Goal: Task Accomplishment & Management: Manage account settings

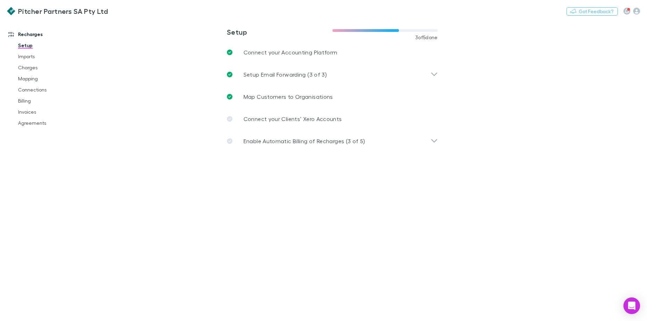
click at [29, 34] on link "Recharges" at bounding box center [47, 34] width 92 height 11
click at [40, 16] on link "Pitcher Partners SA Pty Ltd" at bounding box center [57, 11] width 109 height 17
click at [39, 12] on h3 "Pitcher Partners SA Pty Ltd" at bounding box center [63, 11] width 90 height 8
click at [27, 110] on link "Invoices" at bounding box center [52, 112] width 82 height 11
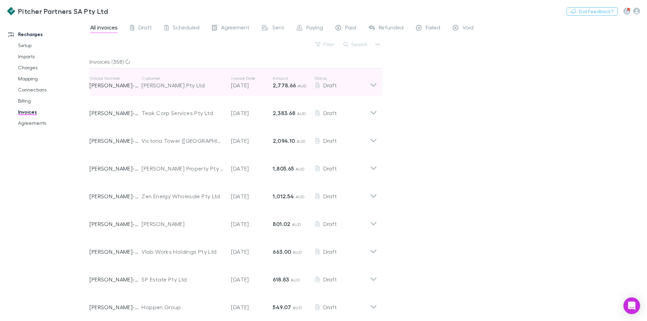
drag, startPoint x: 377, startPoint y: 84, endPoint x: 375, endPoint y: 87, distance: 3.8
click at [377, 84] on icon at bounding box center [373, 83] width 7 height 14
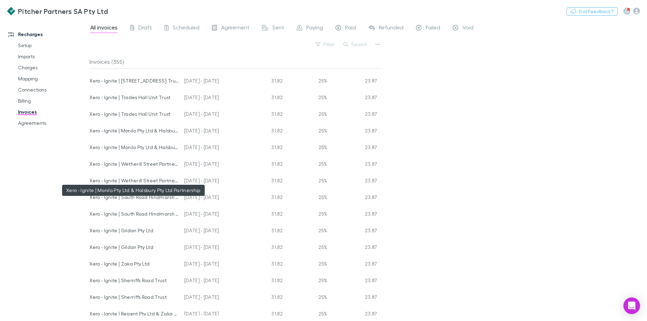
scroll to position [520, 0]
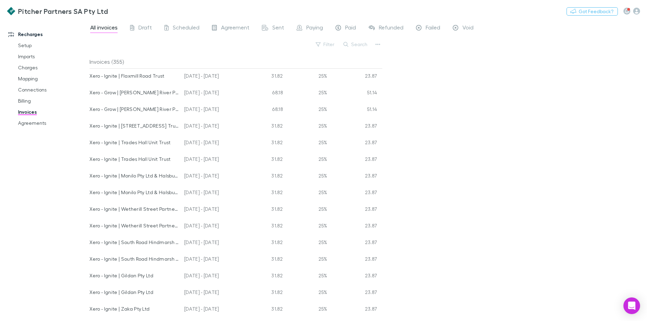
click at [103, 61] on div "Invoices (355)" at bounding box center [236, 62] width 293 height 14
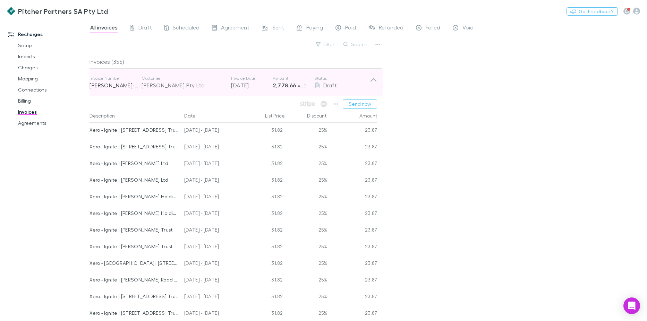
click at [371, 82] on icon at bounding box center [373, 83] width 7 height 14
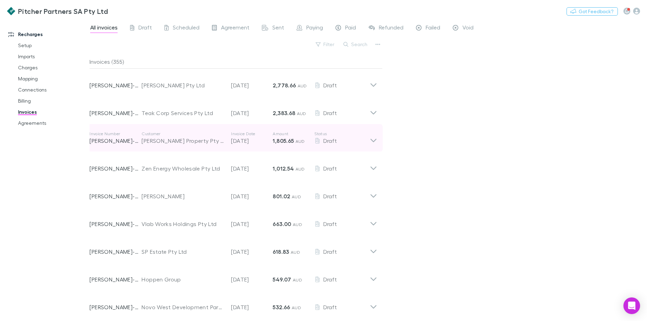
click at [373, 139] on icon at bounding box center [373, 138] width 7 height 14
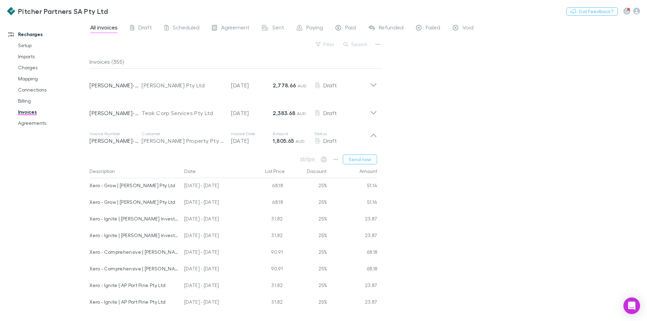
drag, startPoint x: 606, startPoint y: 60, endPoint x: 615, endPoint y: 48, distance: 15.4
click at [606, 60] on div "All invoices Draft Scheduled Agreement Sent Paying Paid Refunded Failed Void Fi…" at bounding box center [369, 170] width 558 height 302
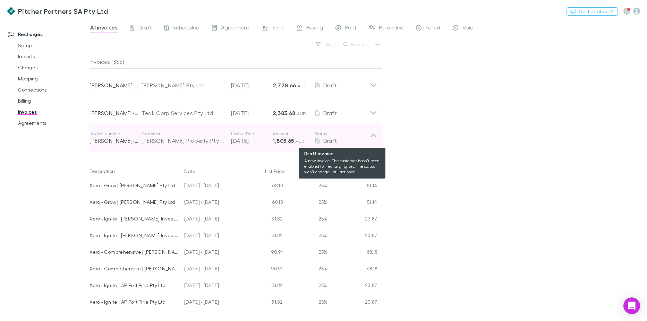
click at [369, 136] on p "Status" at bounding box center [342, 134] width 56 height 6
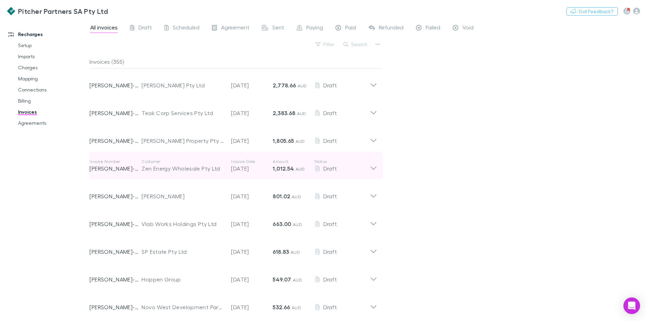
click at [376, 167] on icon at bounding box center [373, 166] width 7 height 14
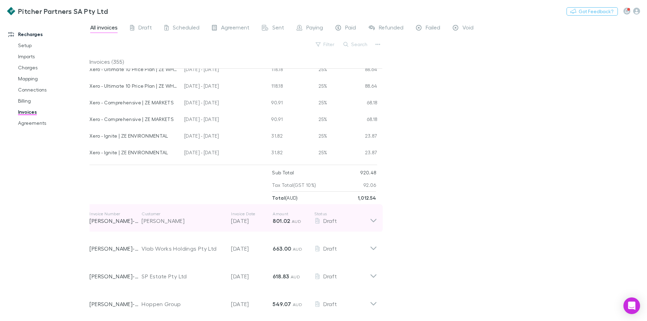
scroll to position [312, 0]
click at [372, 220] on icon at bounding box center [373, 217] width 7 height 14
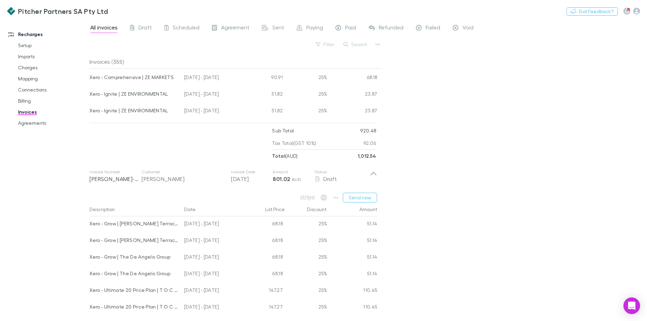
scroll to position [416, 0]
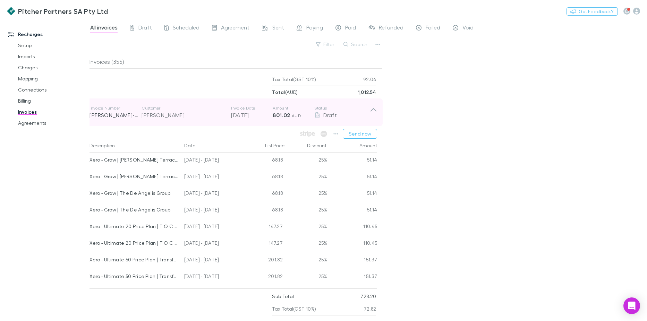
click at [375, 112] on icon at bounding box center [373, 112] width 7 height 14
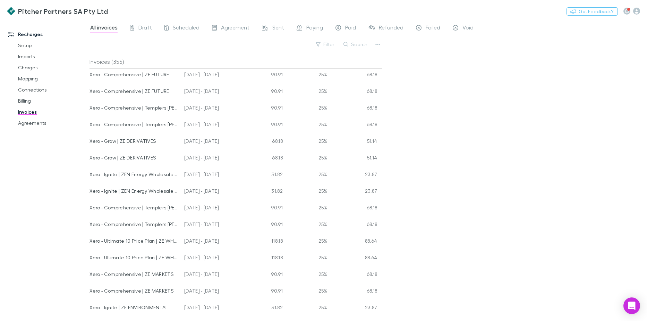
scroll to position [0, 0]
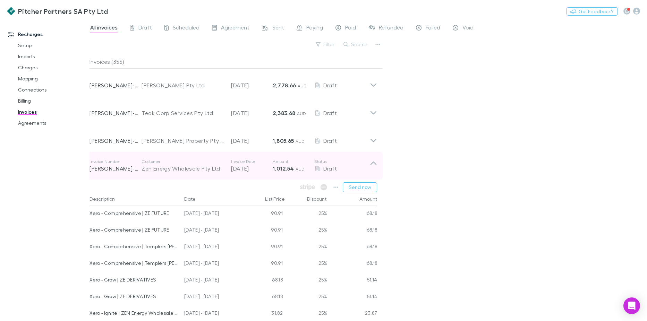
click at [371, 164] on icon at bounding box center [373, 166] width 7 height 14
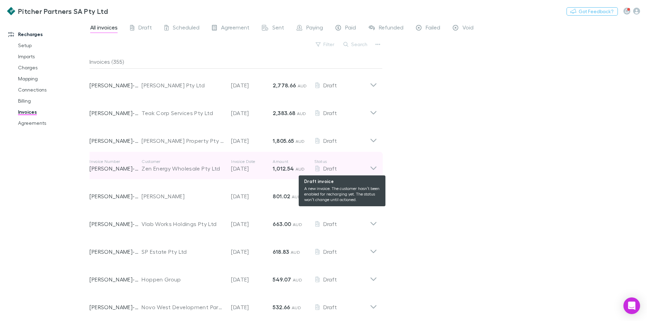
click at [369, 167] on div "Draft" at bounding box center [342, 168] width 56 height 8
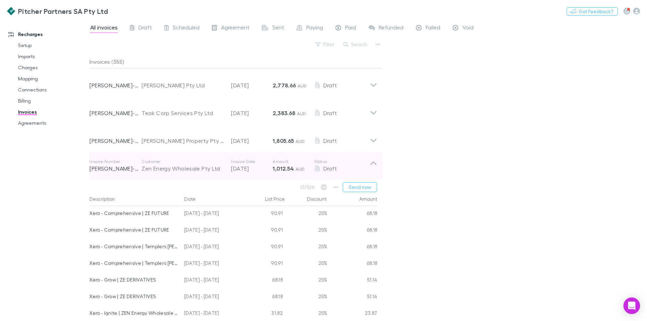
click at [371, 164] on icon at bounding box center [374, 163] width 6 height 3
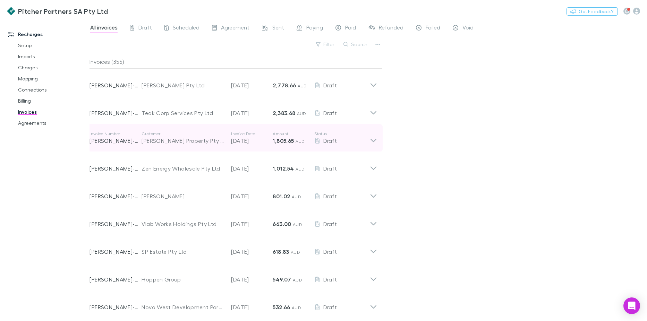
click at [377, 136] on div "Invoice Number [PERSON_NAME]-0064 Customer [PERSON_NAME] Property Pty Ltd Invoi…" at bounding box center [233, 138] width 299 height 28
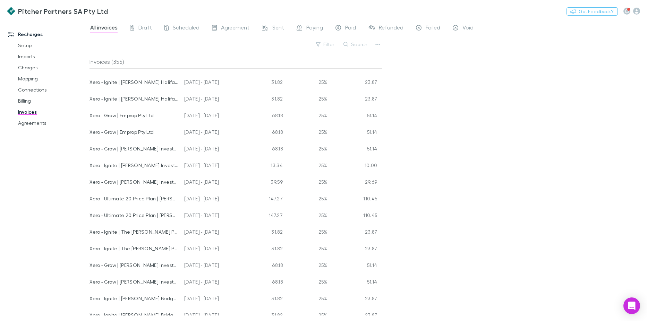
scroll to position [382, 0]
